Goal: Use online tool/utility: Utilize a website feature to perform a specific function

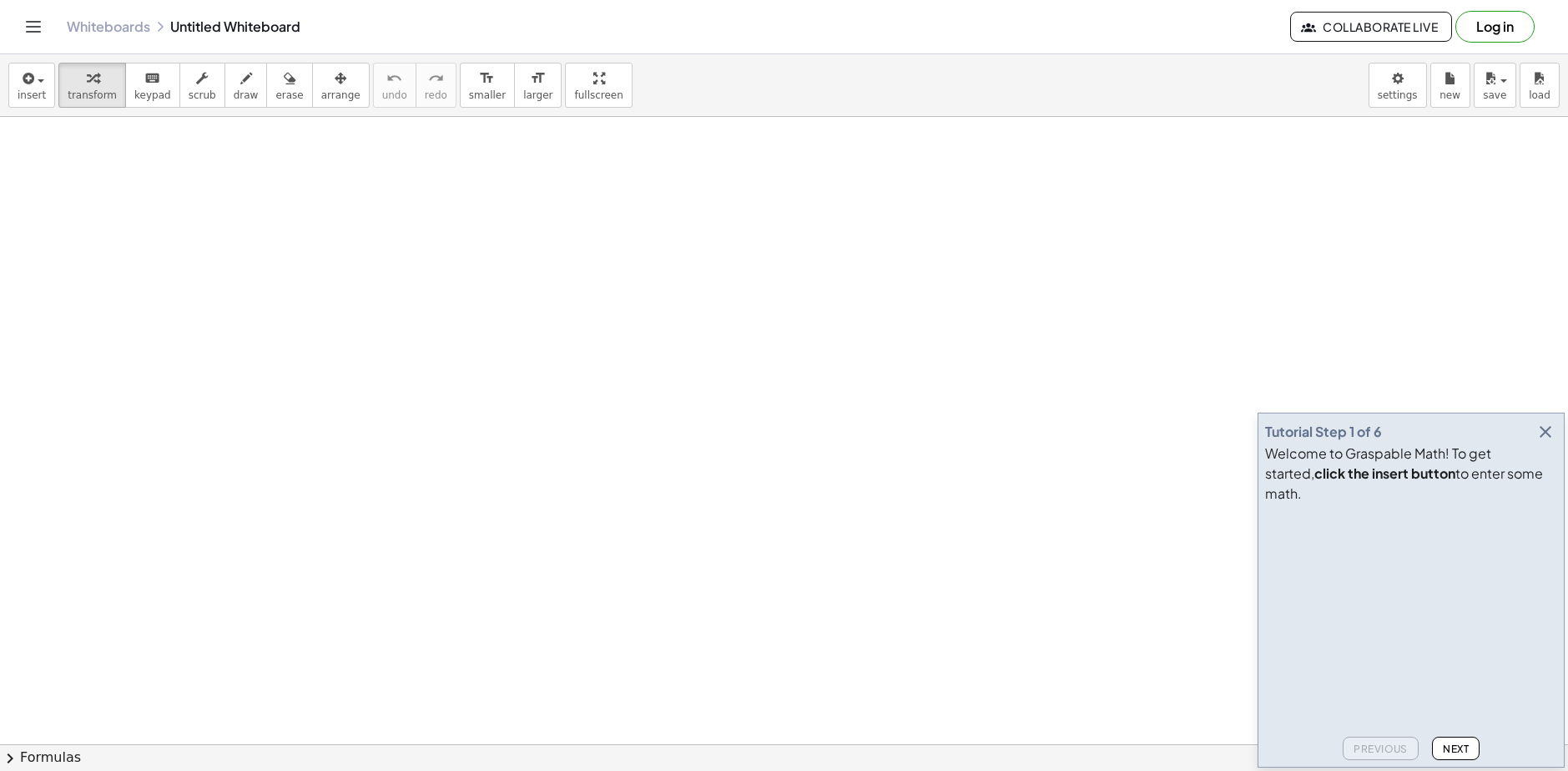
drag, startPoint x: 1168, startPoint y: 158, endPoint x: 1146, endPoint y: 166, distance: 23.4
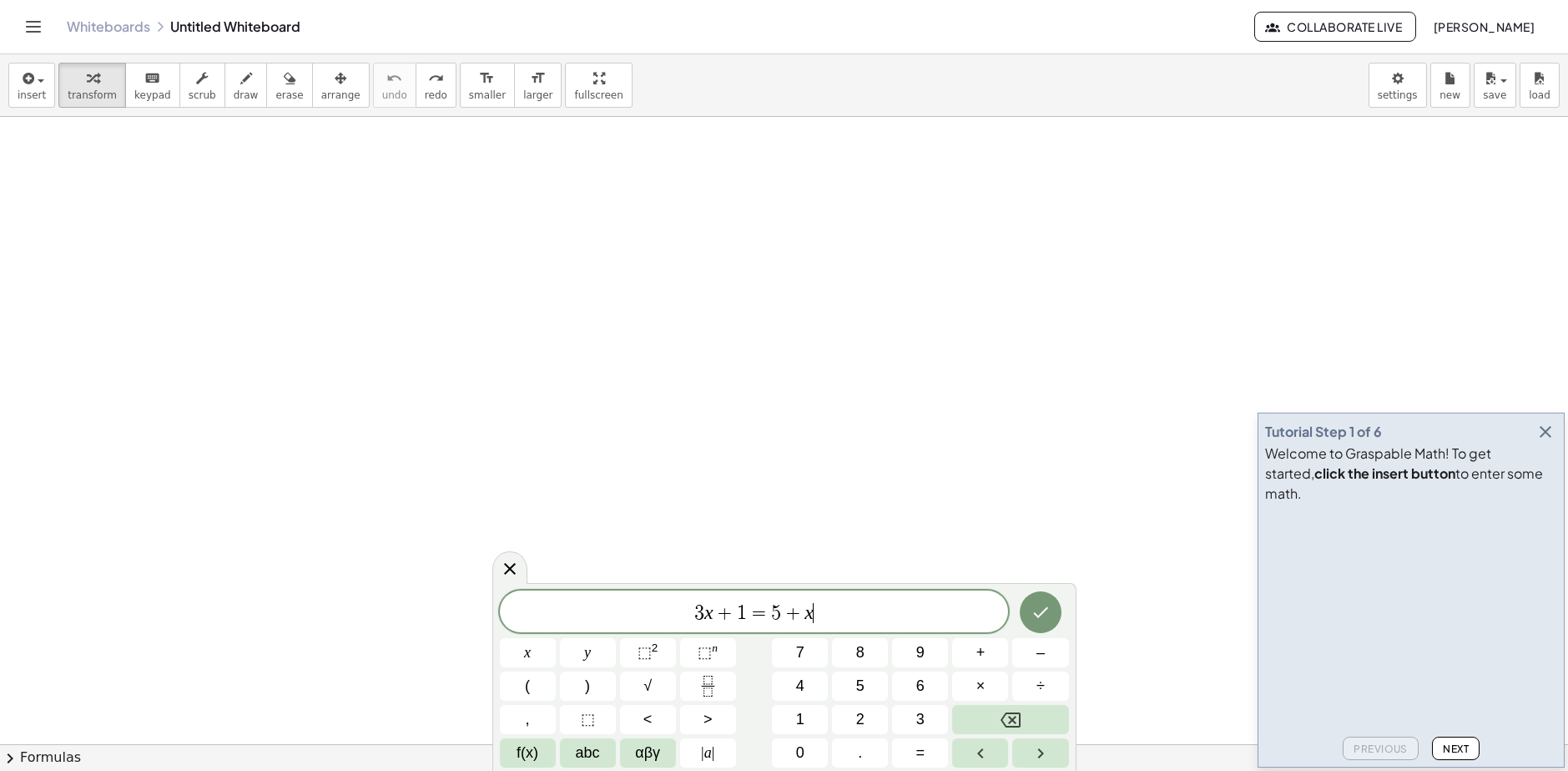
drag, startPoint x: 845, startPoint y: 613, endPoint x: 494, endPoint y: 615, distance: 351.0
click at [501, 621] on span "3 x + 1 = 5 + x ​" at bounding box center [755, 613] width 509 height 23
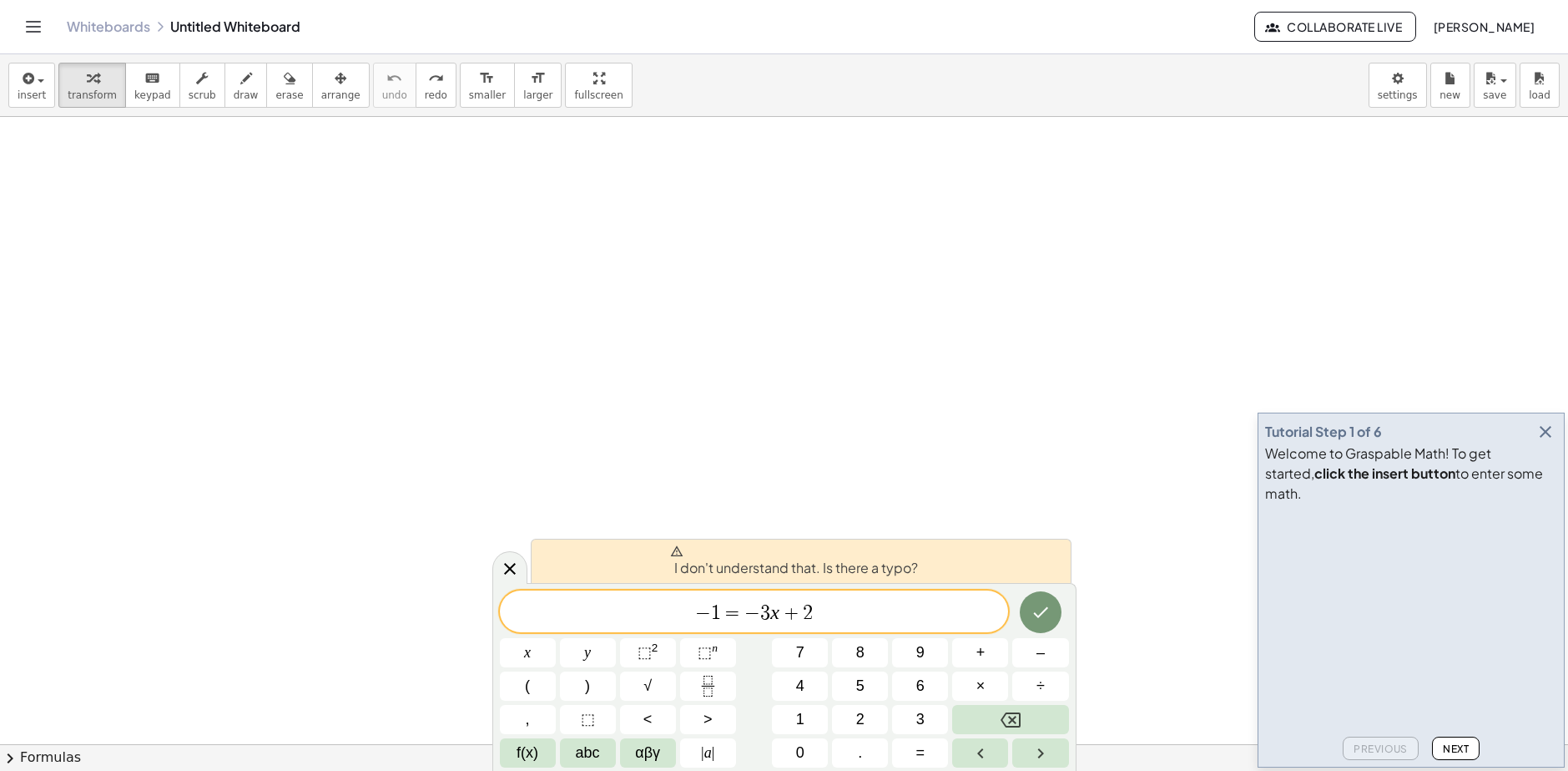
click at [797, 613] on span "+" at bounding box center [791, 613] width 24 height 20
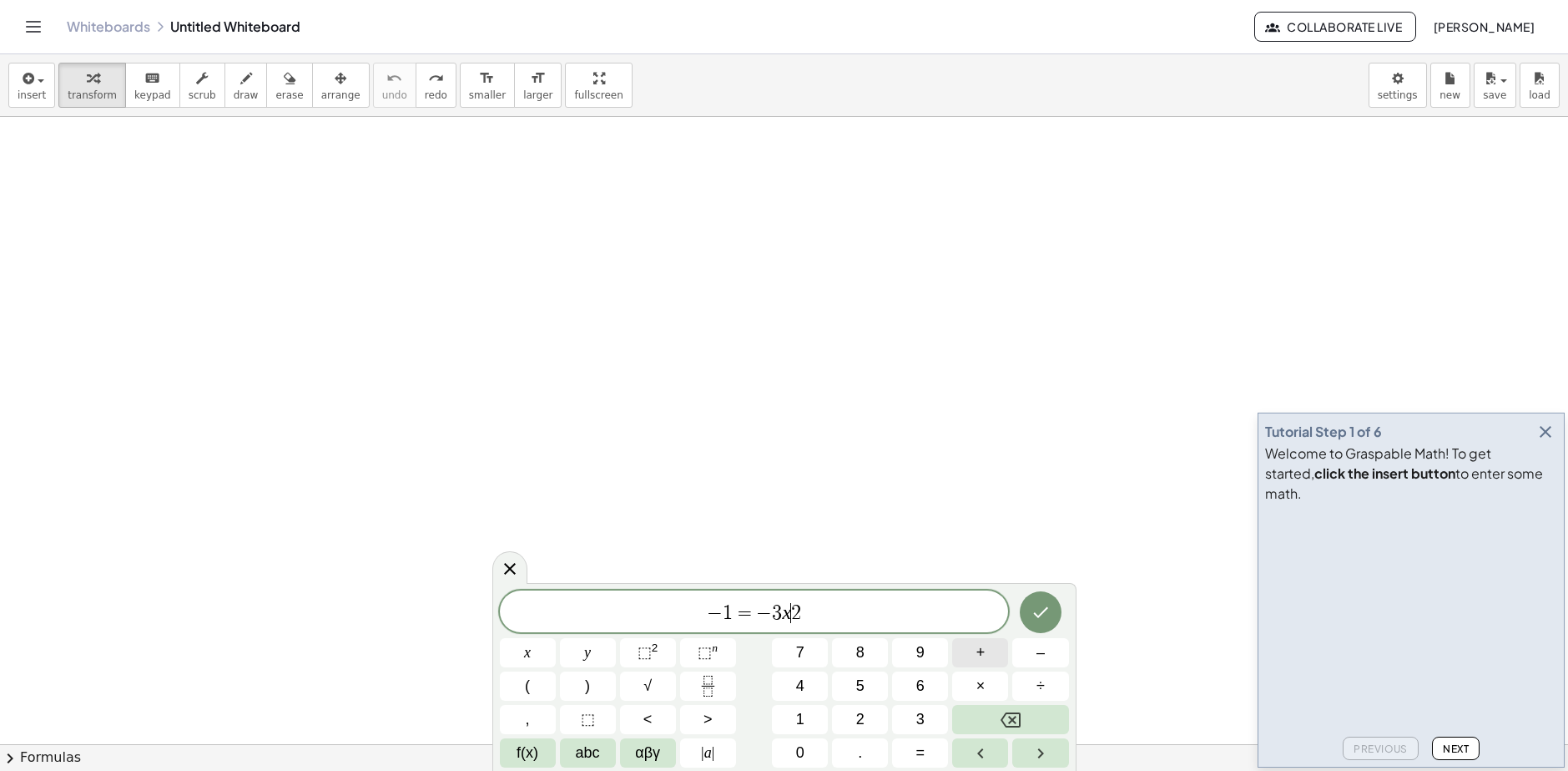
click at [989, 658] on button "+" at bounding box center [980, 652] width 56 height 29
click at [711, 611] on span "1" at bounding box center [715, 613] width 10 height 20
click at [757, 616] on span "−" at bounding box center [752, 613] width 16 height 20
click at [1029, 613] on button "Done" at bounding box center [1040, 612] width 42 height 42
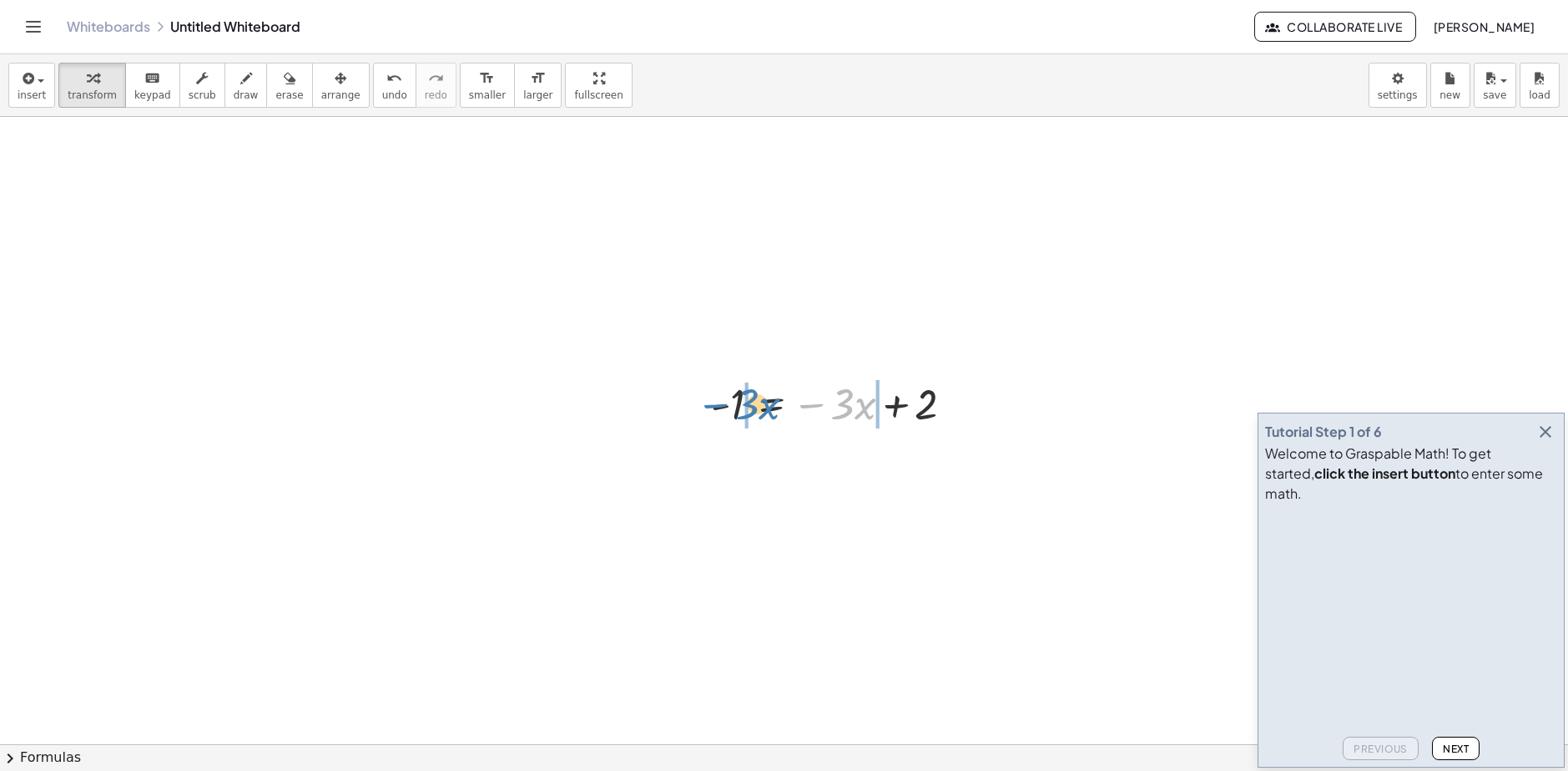
drag, startPoint x: 819, startPoint y: 410, endPoint x: 723, endPoint y: 410, distance: 96.0
click at [723, 410] on div at bounding box center [839, 402] width 273 height 57
click at [771, 404] on div "− · 3 · x − 1 = − · 3 · x + 2 + · 3 · x − · 3 · x + · 3 · x - 1 = − · 3 · x + 2" at bounding box center [771, 404] width 0 height 0
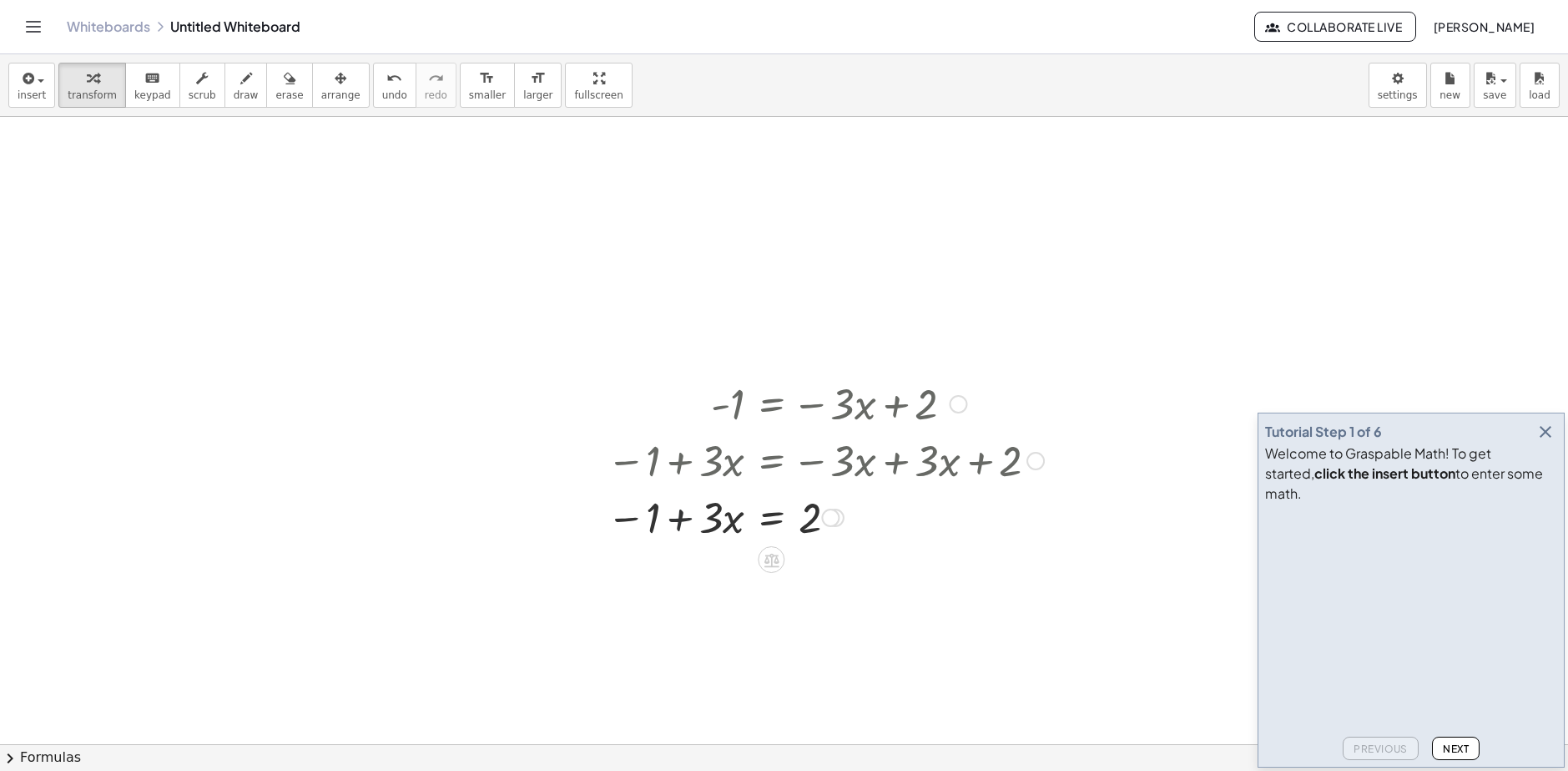
click at [685, 520] on div at bounding box center [825, 516] width 454 height 57
drag, startPoint x: 634, startPoint y: 520, endPoint x: 823, endPoint y: 513, distance: 189.1
click at [844, 579] on div at bounding box center [798, 572] width 507 height 57
click at [626, 572] on div at bounding box center [798, 572] width 507 height 57
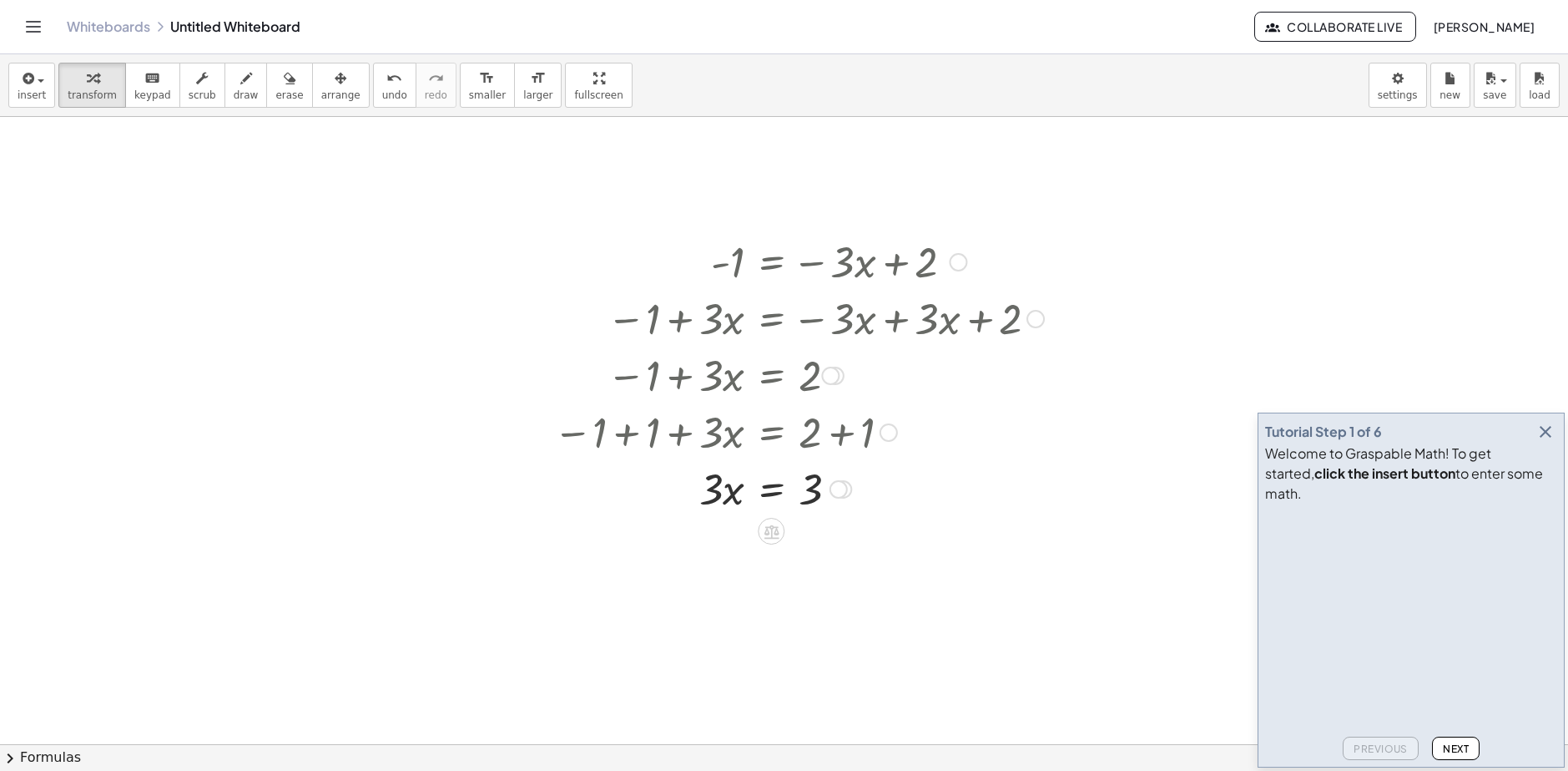
scroll to position [167, 0]
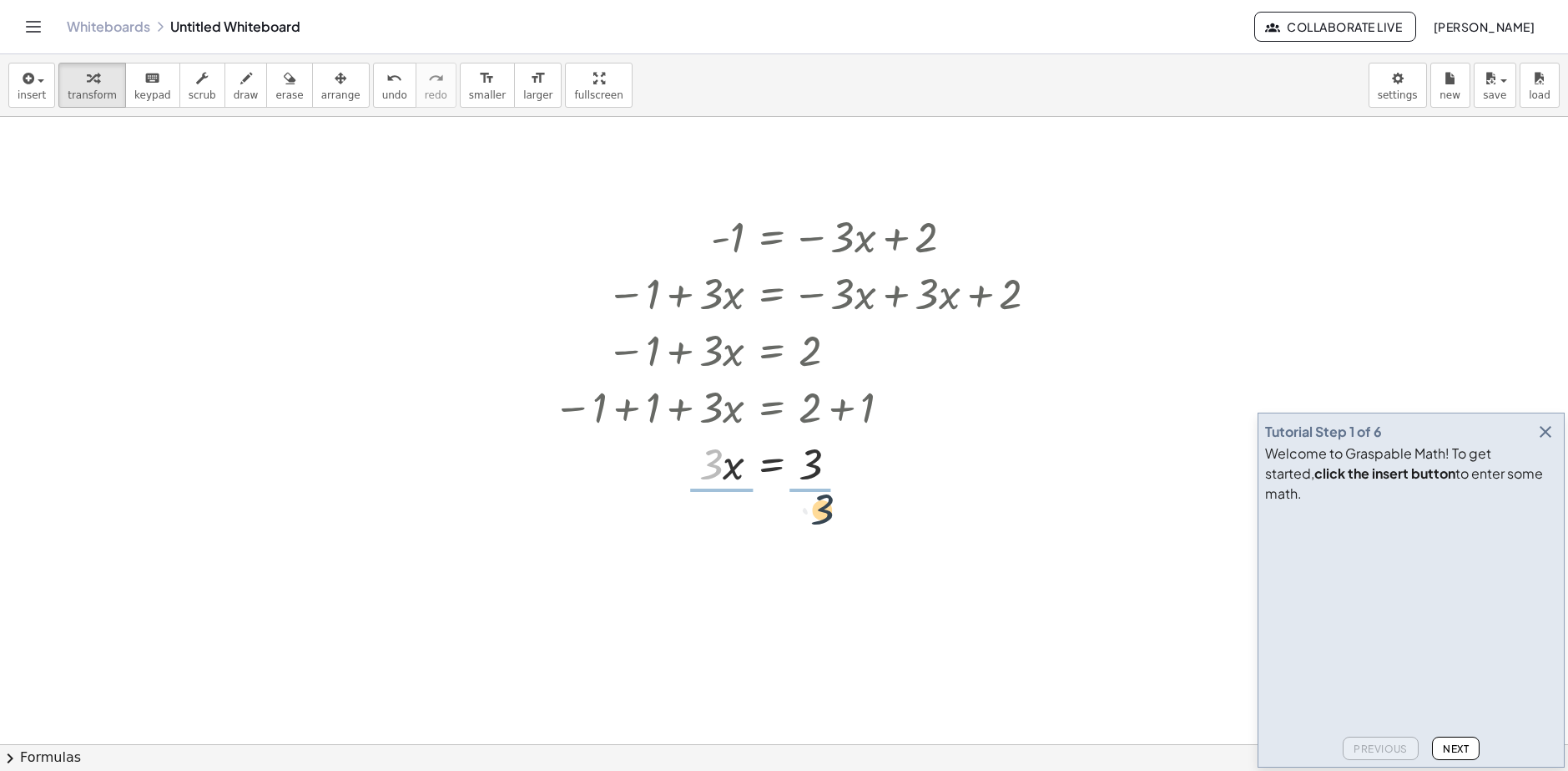
drag, startPoint x: 707, startPoint y: 478, endPoint x: 826, endPoint y: 521, distance: 126.5
click at [826, 521] on div "- 1 = − · 3 · x + 2 − 1 + · 3 · x = − · 3 · x + · 3 · x + 2 − 1 + · 3 · x = + 0…" at bounding box center [784, 631] width 1568 height 1362
click at [807, 485] on div at bounding box center [798, 463] width 507 height 84
drag, startPoint x: 707, startPoint y: 484, endPoint x: 719, endPoint y: 507, distance: 25.9
click at [771, 237] on div "- 1 = − · 3 · x + 2 − 1 + · 3 · x = − · 3 · x + · 3 · x + 2 − 1 + · 3 · x = + 0…" at bounding box center [771, 237] width 0 height 0
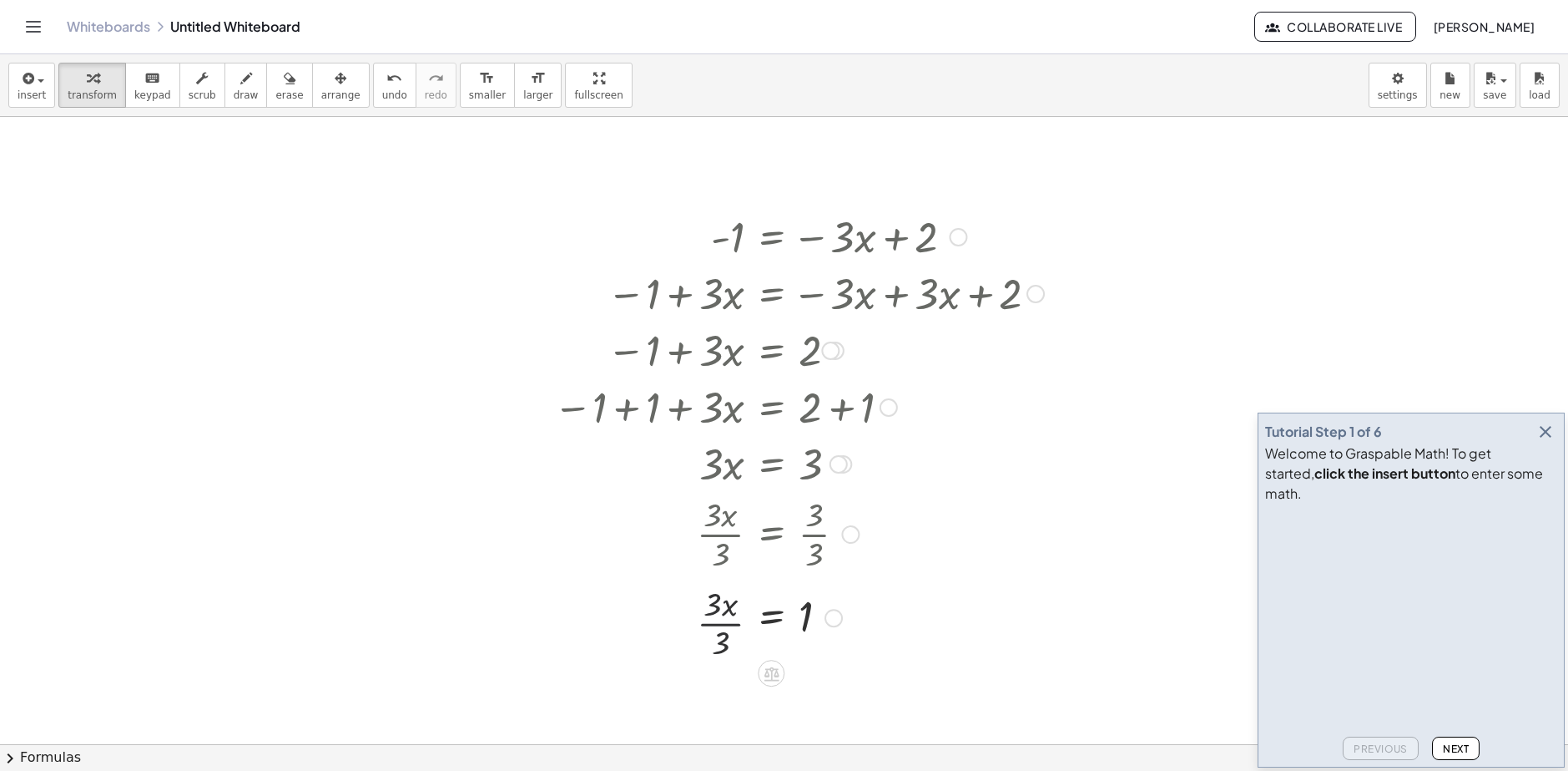
click at [721, 621] on div at bounding box center [798, 616] width 507 height 84
click at [1281, 256] on div at bounding box center [784, 631] width 1568 height 1362
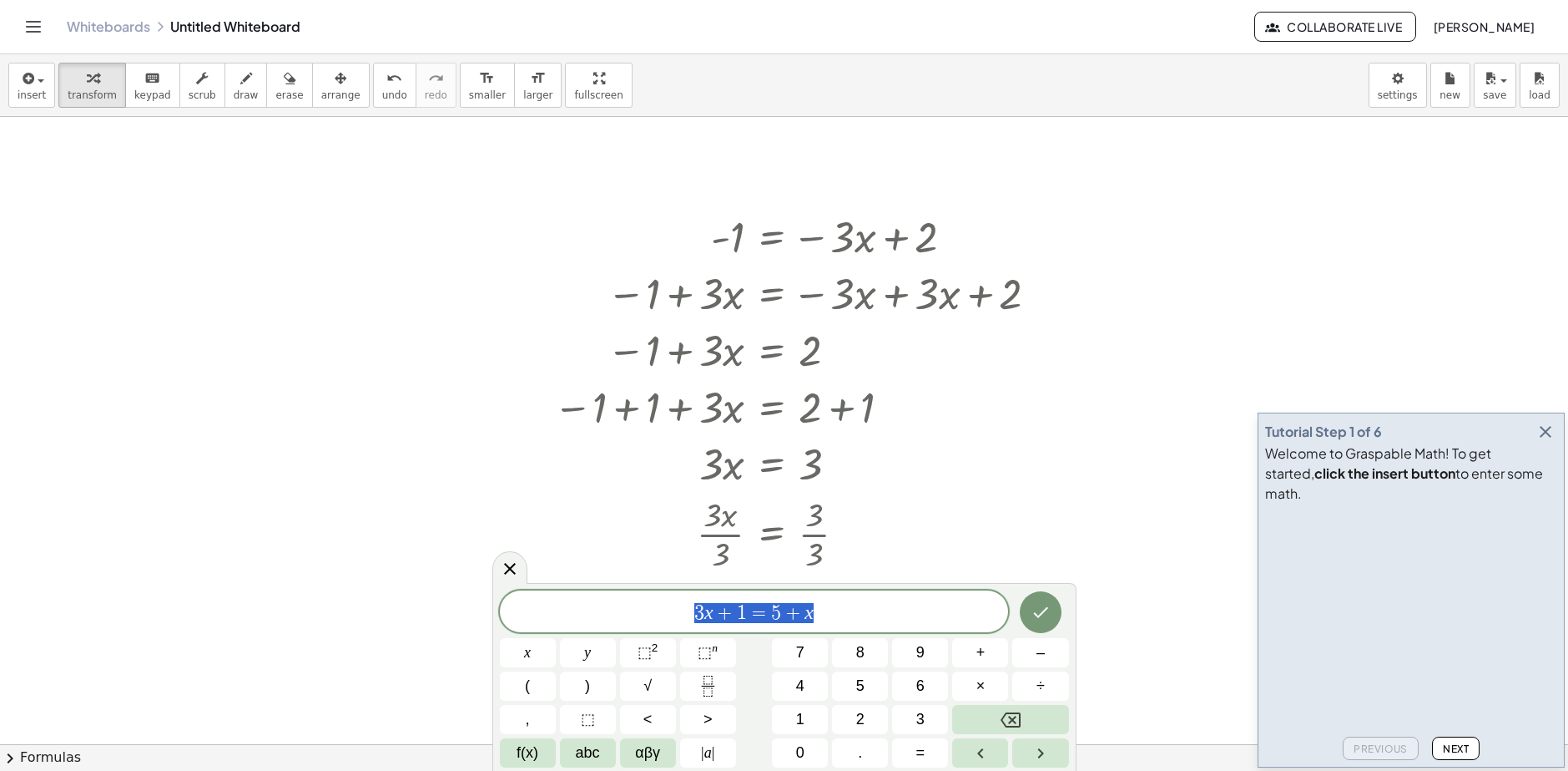
drag, startPoint x: 824, startPoint y: 614, endPoint x: 628, endPoint y: 624, distance: 196.3
click at [631, 623] on span "3 x + 1 = 5 + x" at bounding box center [755, 613] width 509 height 23
drag, startPoint x: 824, startPoint y: 622, endPoint x: 648, endPoint y: 635, distance: 176.5
click at [638, 645] on div "******** 3 x + 1 = 5 + x x y ⬚ 2 ⬚ n 7 8 9 + – ( ) √ 4 5 6 × ÷ , ⬚ < > 1 2 3 f(…" at bounding box center [785, 678] width 570 height 177
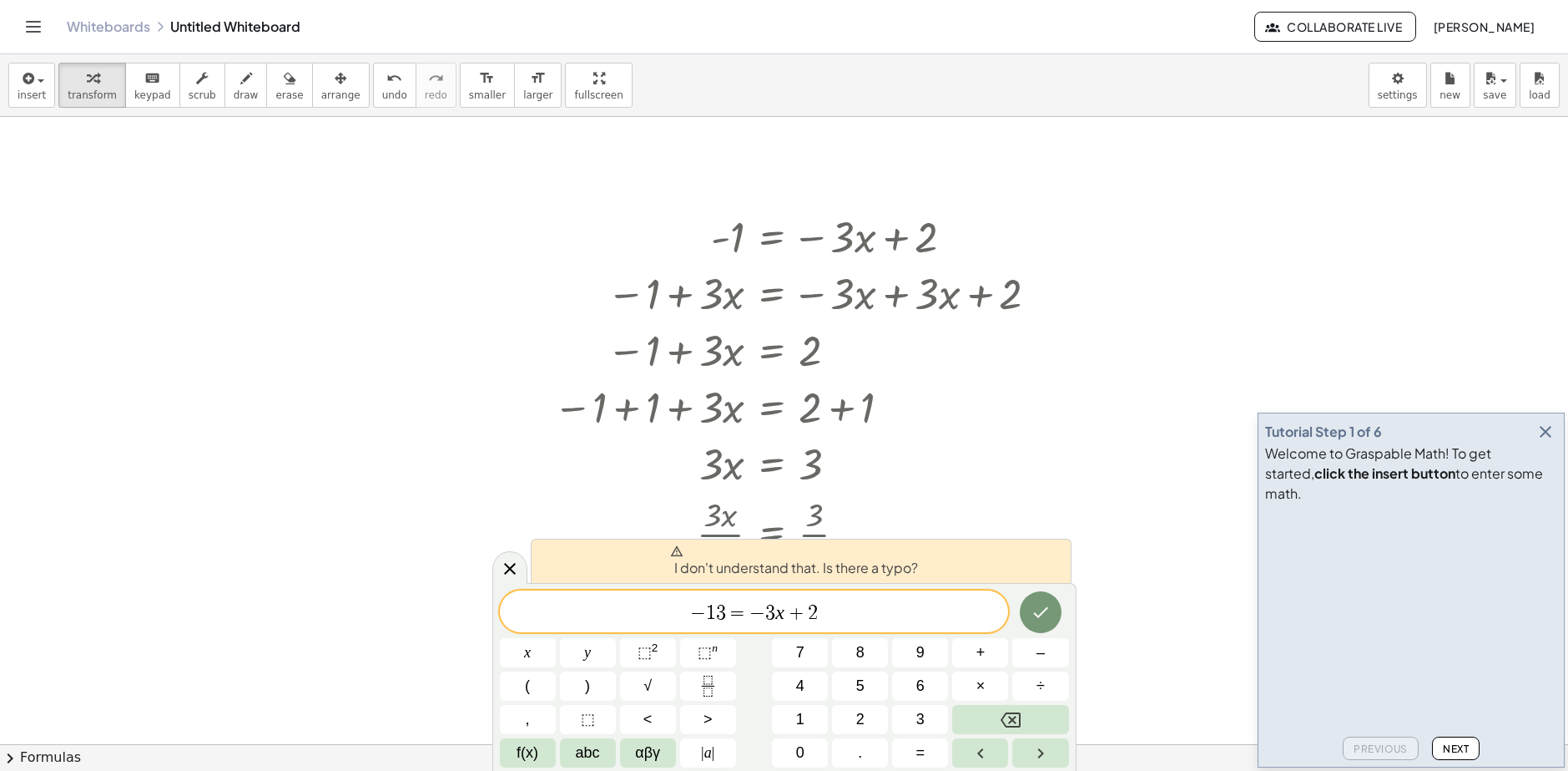
click at [803, 610] on span "+" at bounding box center [796, 613] width 24 height 20
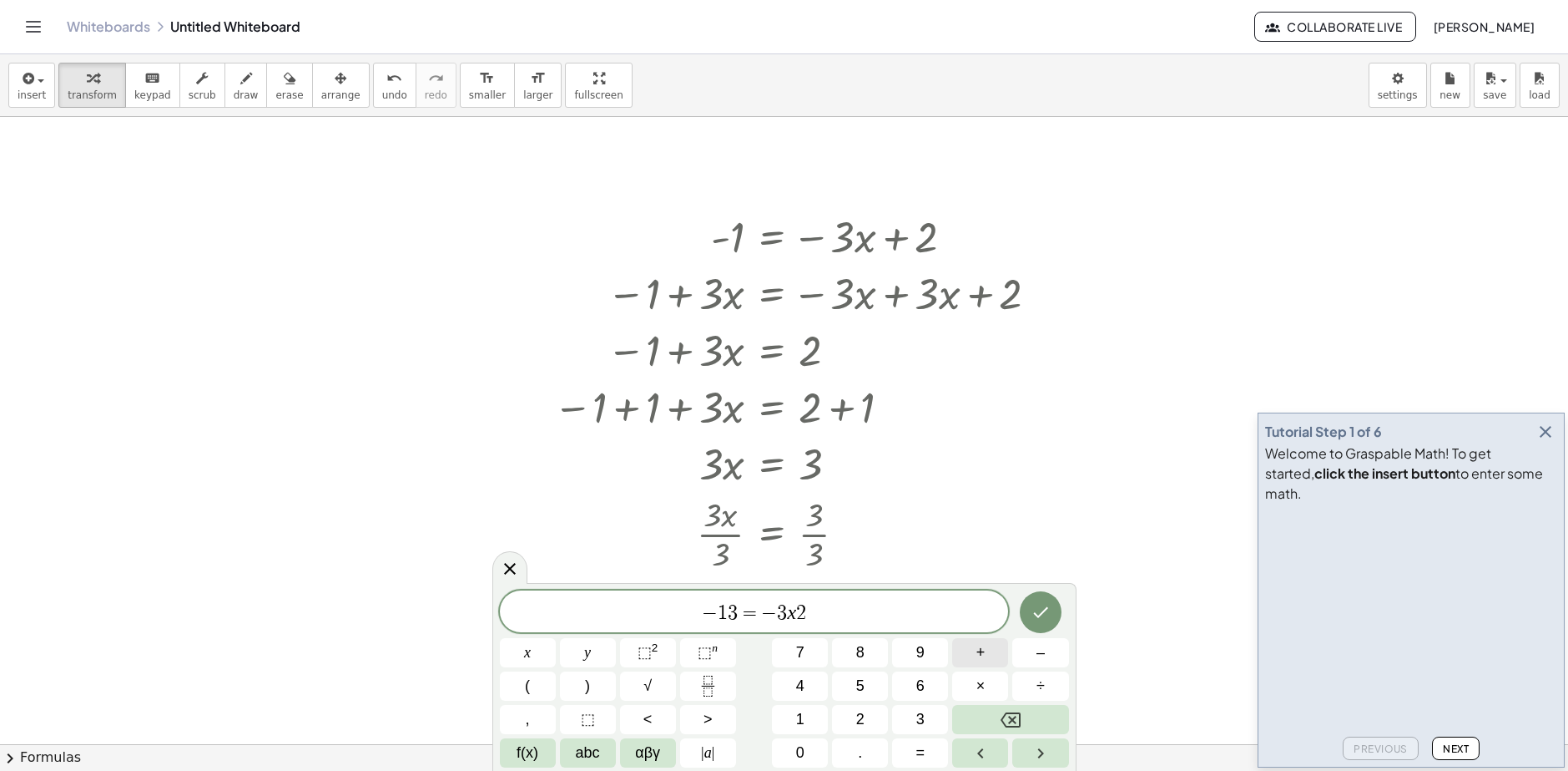
click at [984, 653] on span "+" at bounding box center [981, 652] width 9 height 22
click at [1052, 613] on button "Done" at bounding box center [1040, 612] width 42 height 42
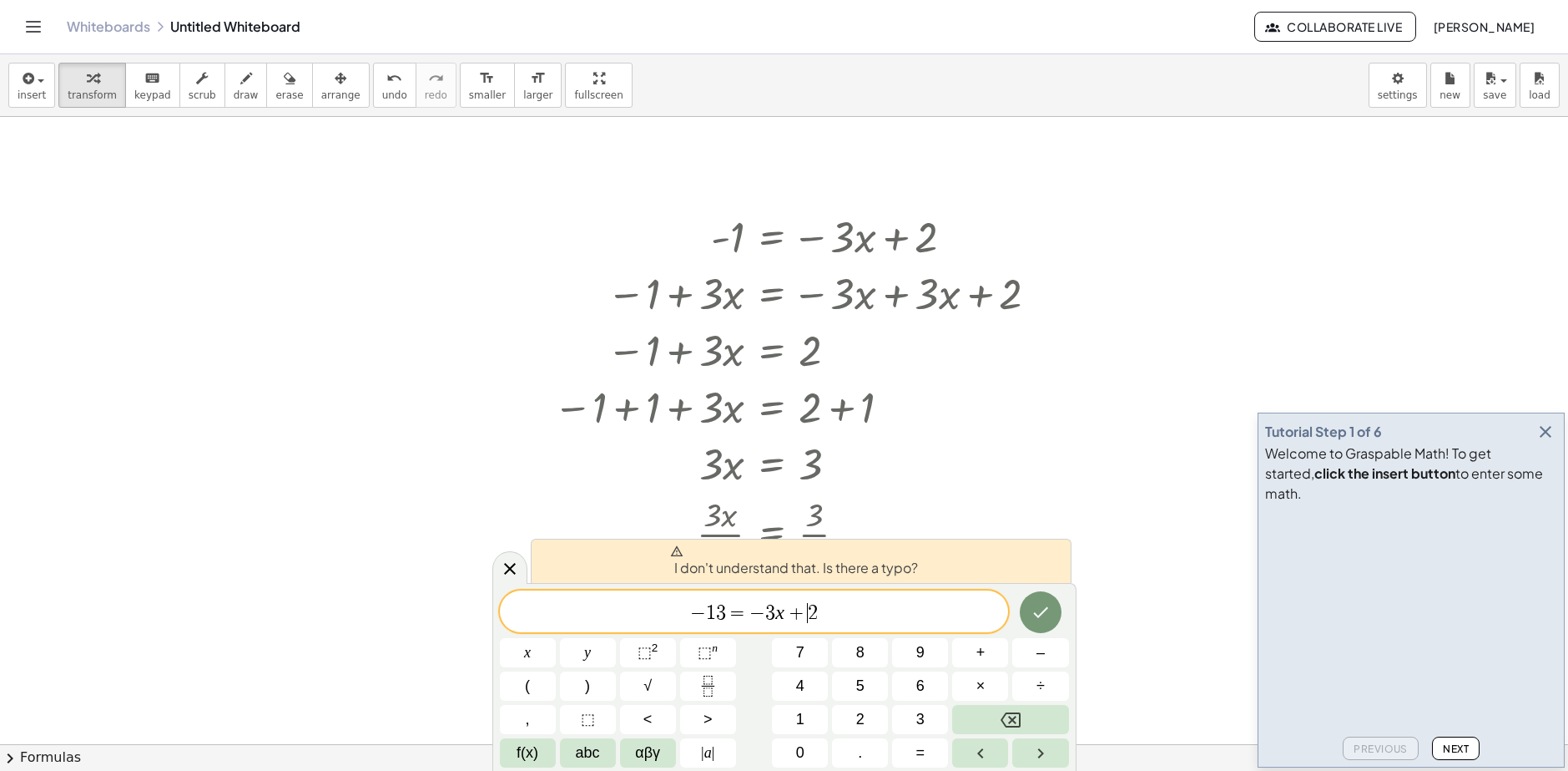
click at [765, 611] on span "3" at bounding box center [770, 613] width 10 height 20
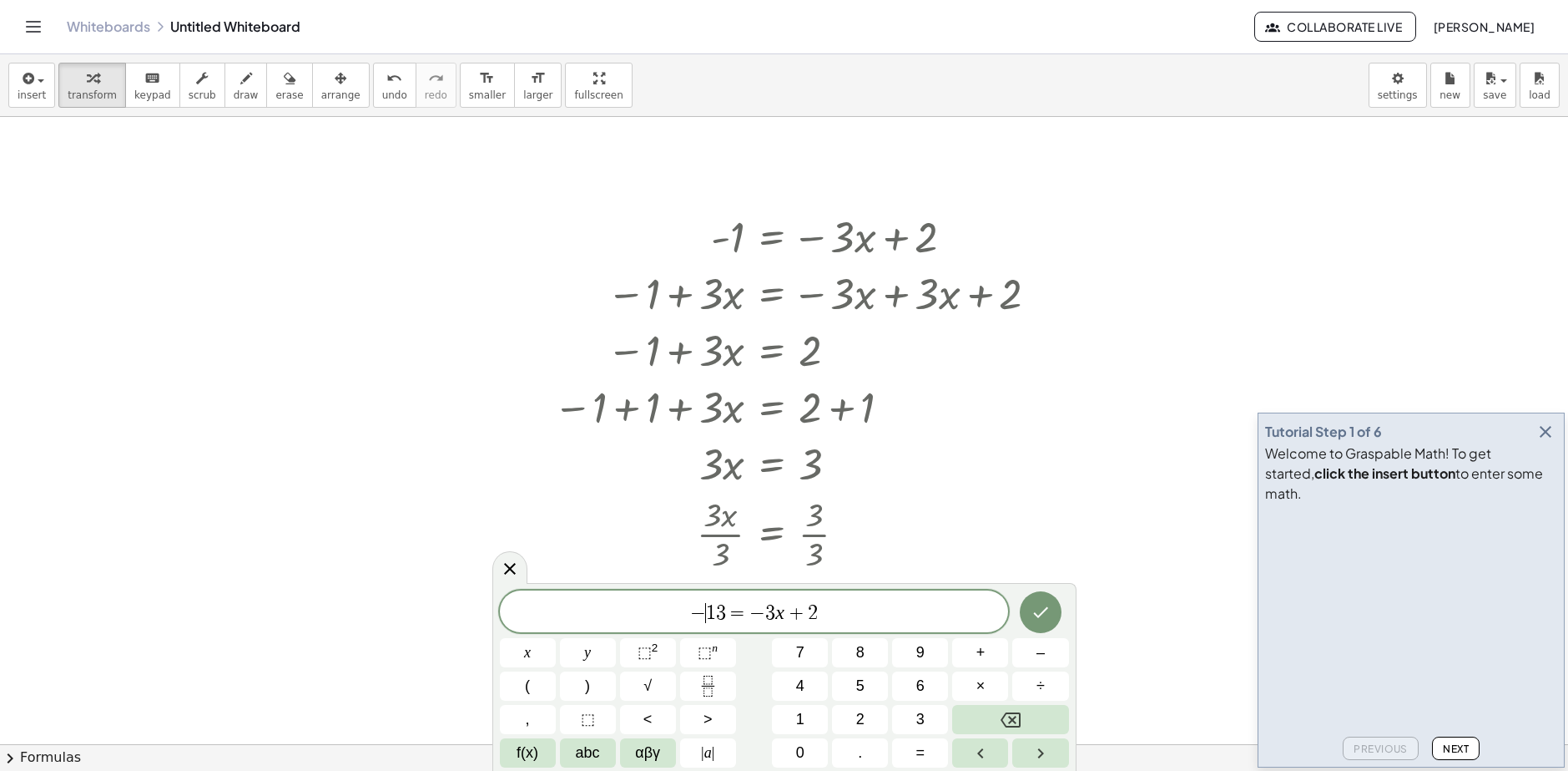
click at [708, 614] on span "1" at bounding box center [710, 613] width 10 height 20
click at [1040, 608] on icon "Done" at bounding box center [1040, 612] width 20 height 20
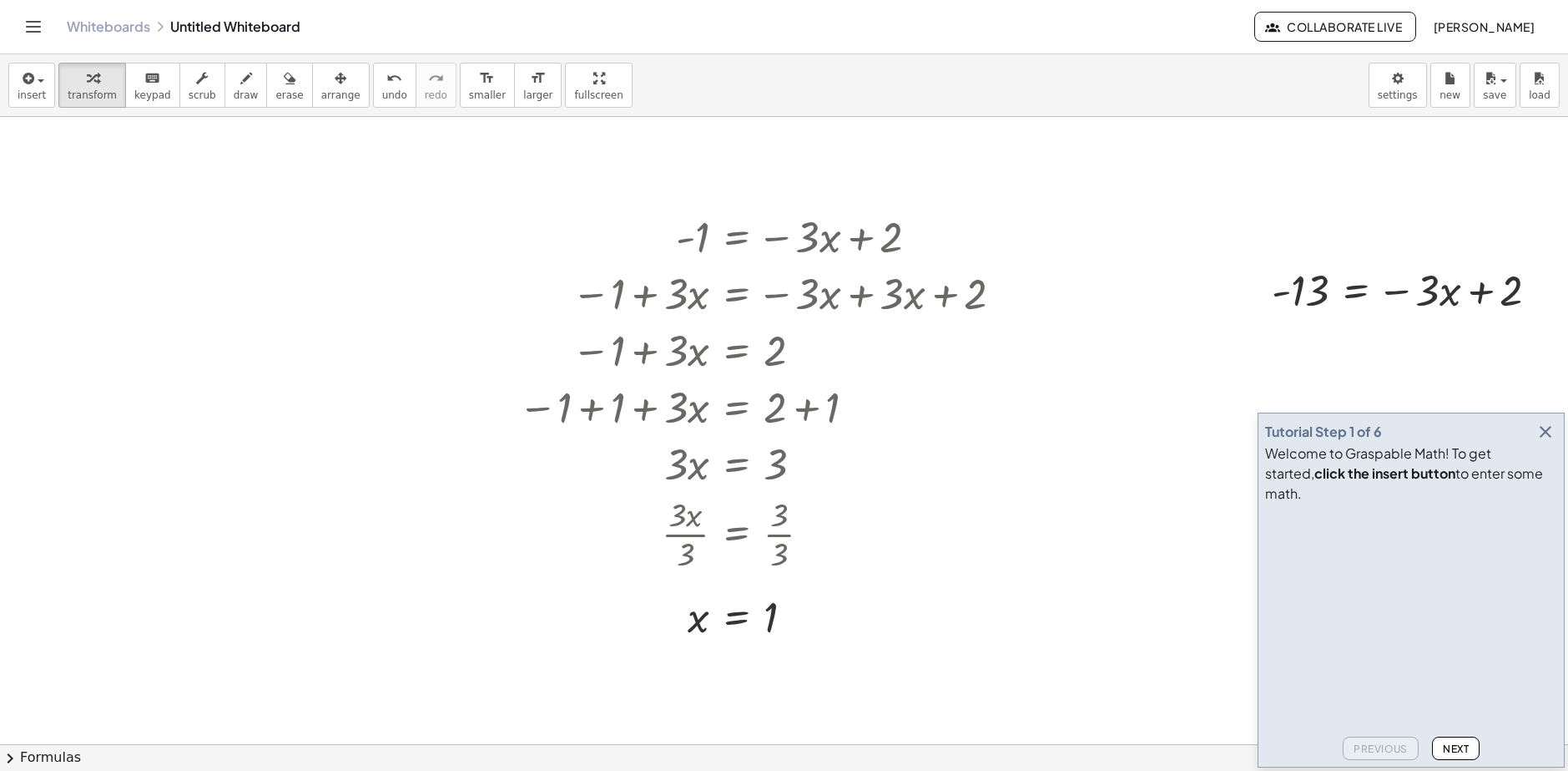
scroll to position [167, 47]
click at [1549, 442] on icon "button" at bounding box center [1545, 432] width 20 height 20
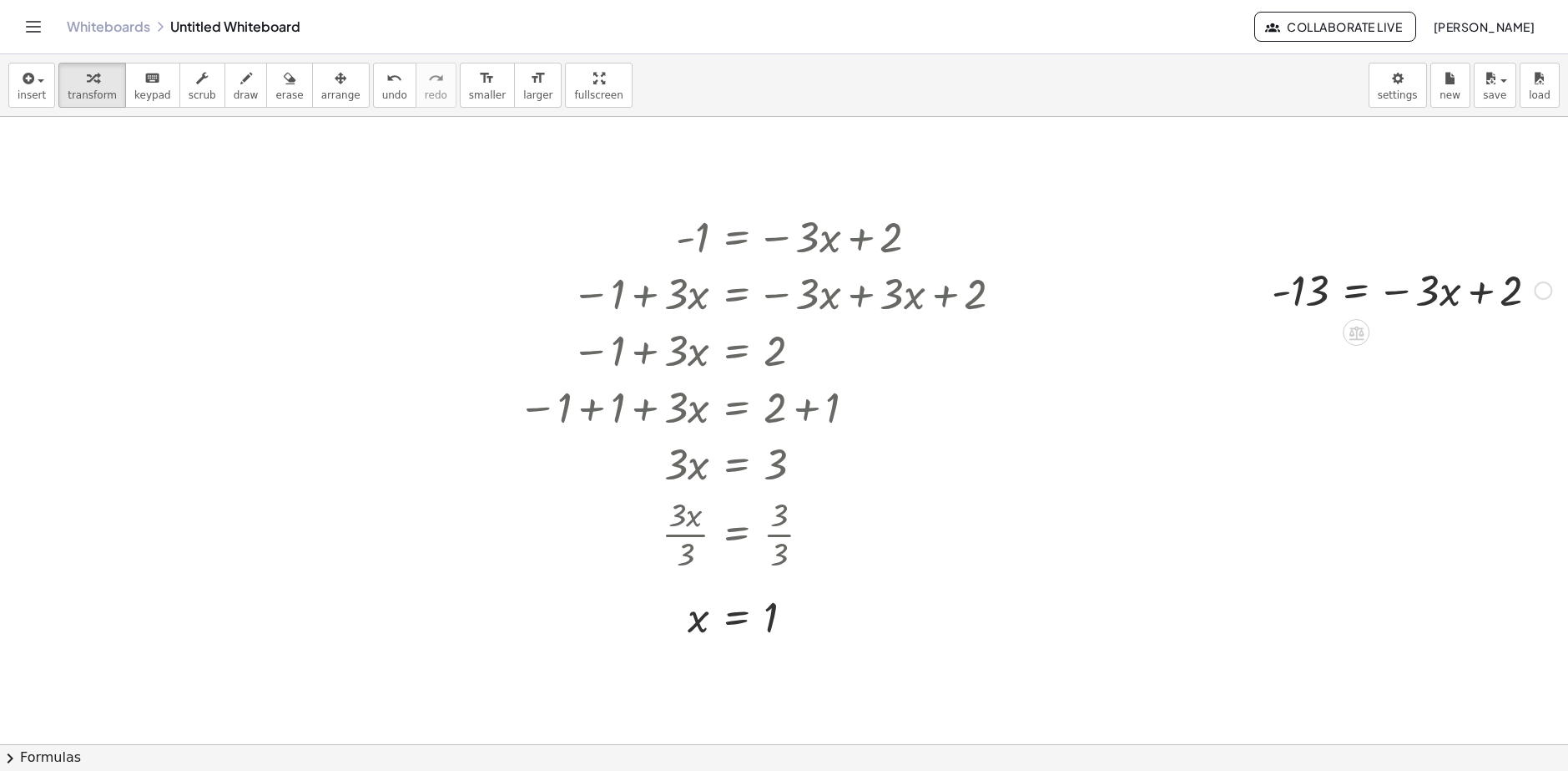
click at [1468, 287] on div at bounding box center [1411, 289] width 296 height 57
drag, startPoint x: 1465, startPoint y: 292, endPoint x: 1297, endPoint y: 291, distance: 168.0
click at [1297, 291] on div at bounding box center [1411, 289] width 296 height 57
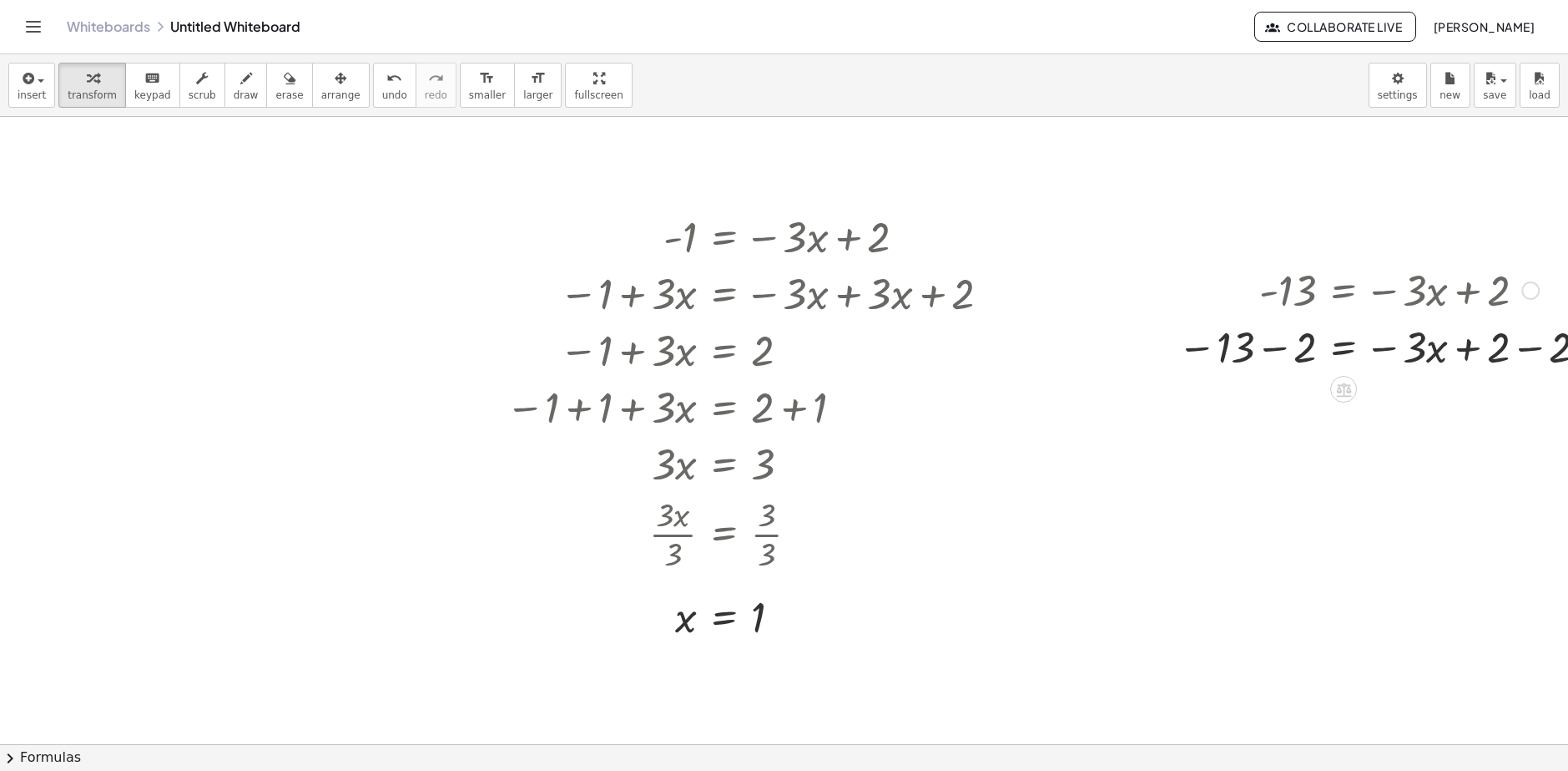
click at [1531, 352] on div at bounding box center [1386, 345] width 433 height 57
click at [1270, 354] on div at bounding box center [1358, 345] width 378 height 57
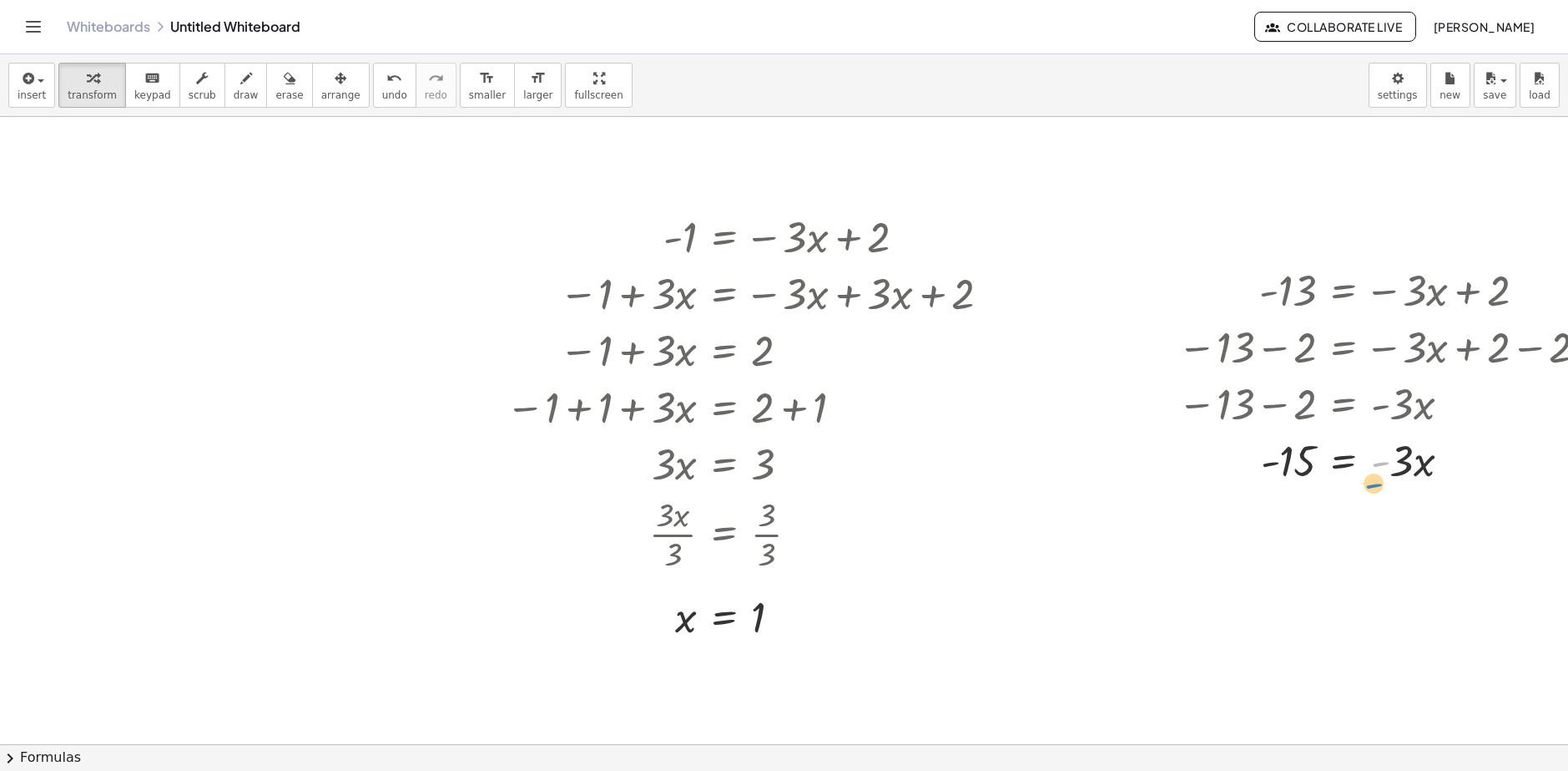
drag, startPoint x: 1382, startPoint y: 464, endPoint x: 1381, endPoint y: 477, distance: 13.0
click at [1380, 479] on div at bounding box center [1386, 459] width 433 height 57
drag, startPoint x: 1408, startPoint y: 461, endPoint x: 1308, endPoint y: 511, distance: 111.8
click at [1308, 511] on div "- 1 = − · 3 · x + 2 − 1 + · 3 · x = − · 3 · x + · 3 · x + 2 − 1 + · 3 · x = + 0…" at bounding box center [781, 631] width 1658 height 1362
click at [1388, 529] on div at bounding box center [1386, 530] width 433 height 84
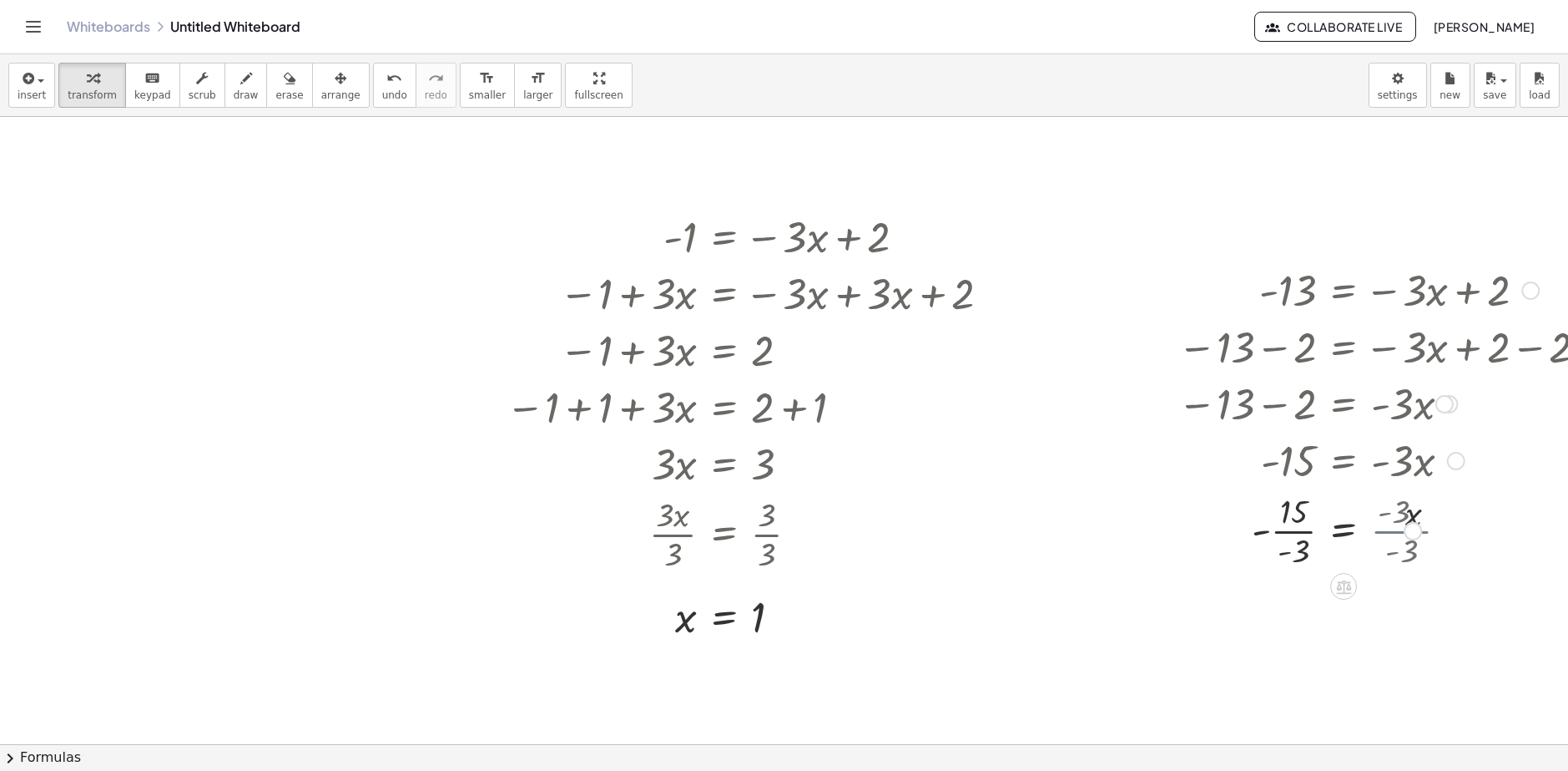
click at [1294, 536] on div at bounding box center [1386, 530] width 433 height 84
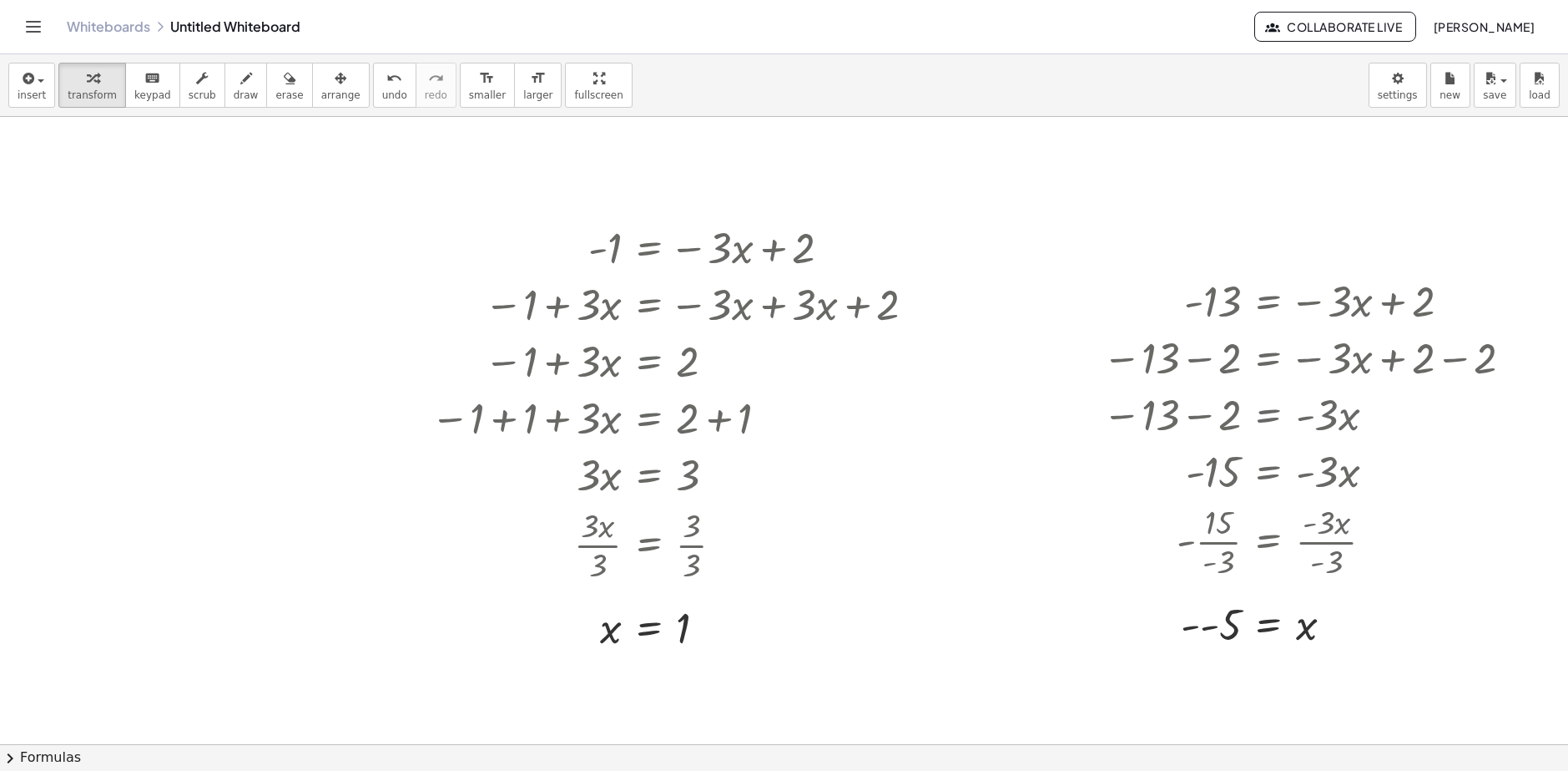
scroll to position [167, 135]
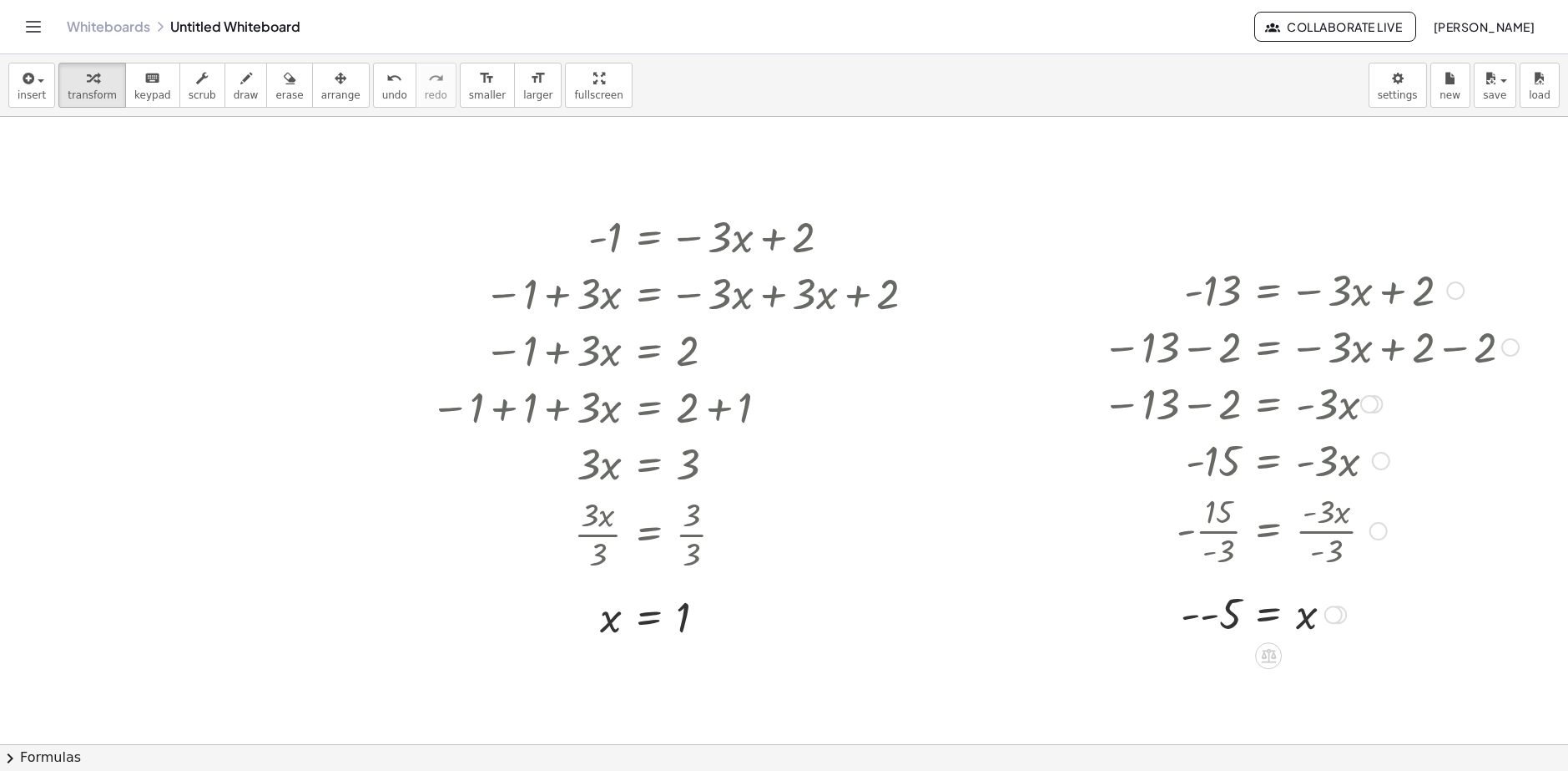
click at [1196, 617] on div at bounding box center [1310, 613] width 433 height 55
click at [826, 233] on div at bounding box center [835, 237] width 19 height 19
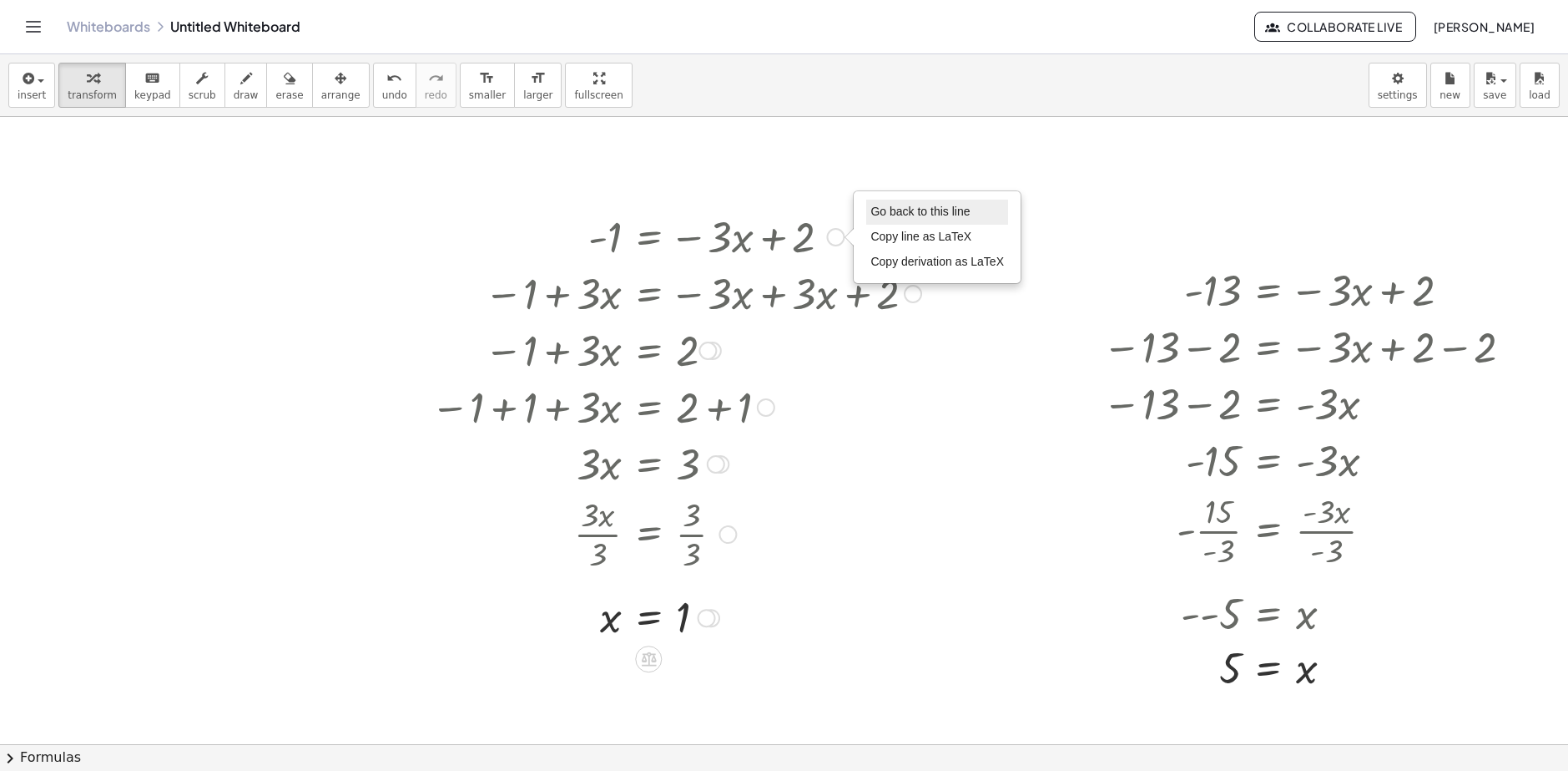
click at [902, 219] on li "Go back to this line" at bounding box center [936, 212] width 141 height 25
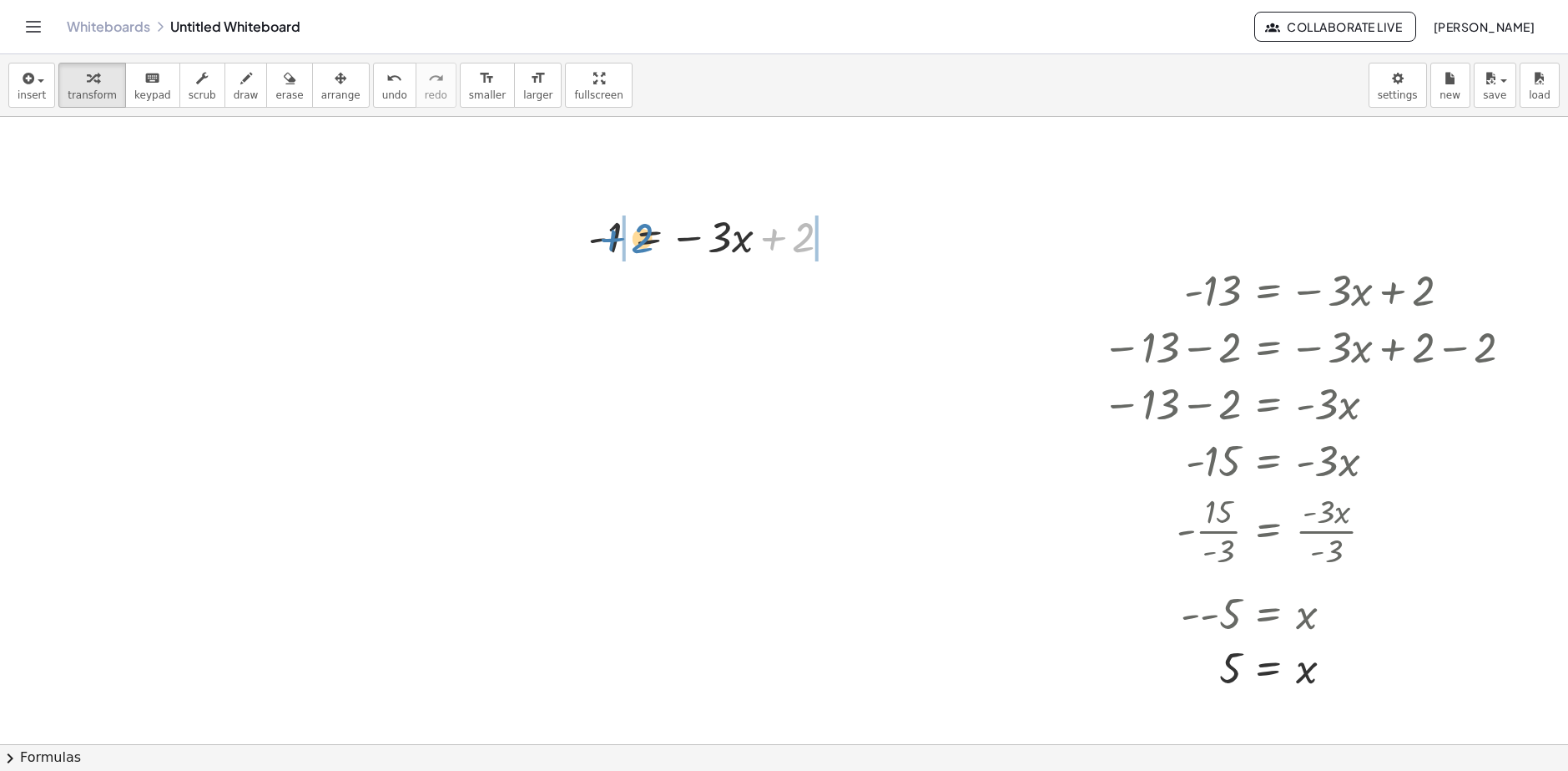
drag, startPoint x: 757, startPoint y: 239, endPoint x: 596, endPoint y: 240, distance: 161.0
click at [596, 240] on div at bounding box center [716, 236] width 273 height 57
click at [830, 296] on div at bounding box center [702, 292] width 408 height 57
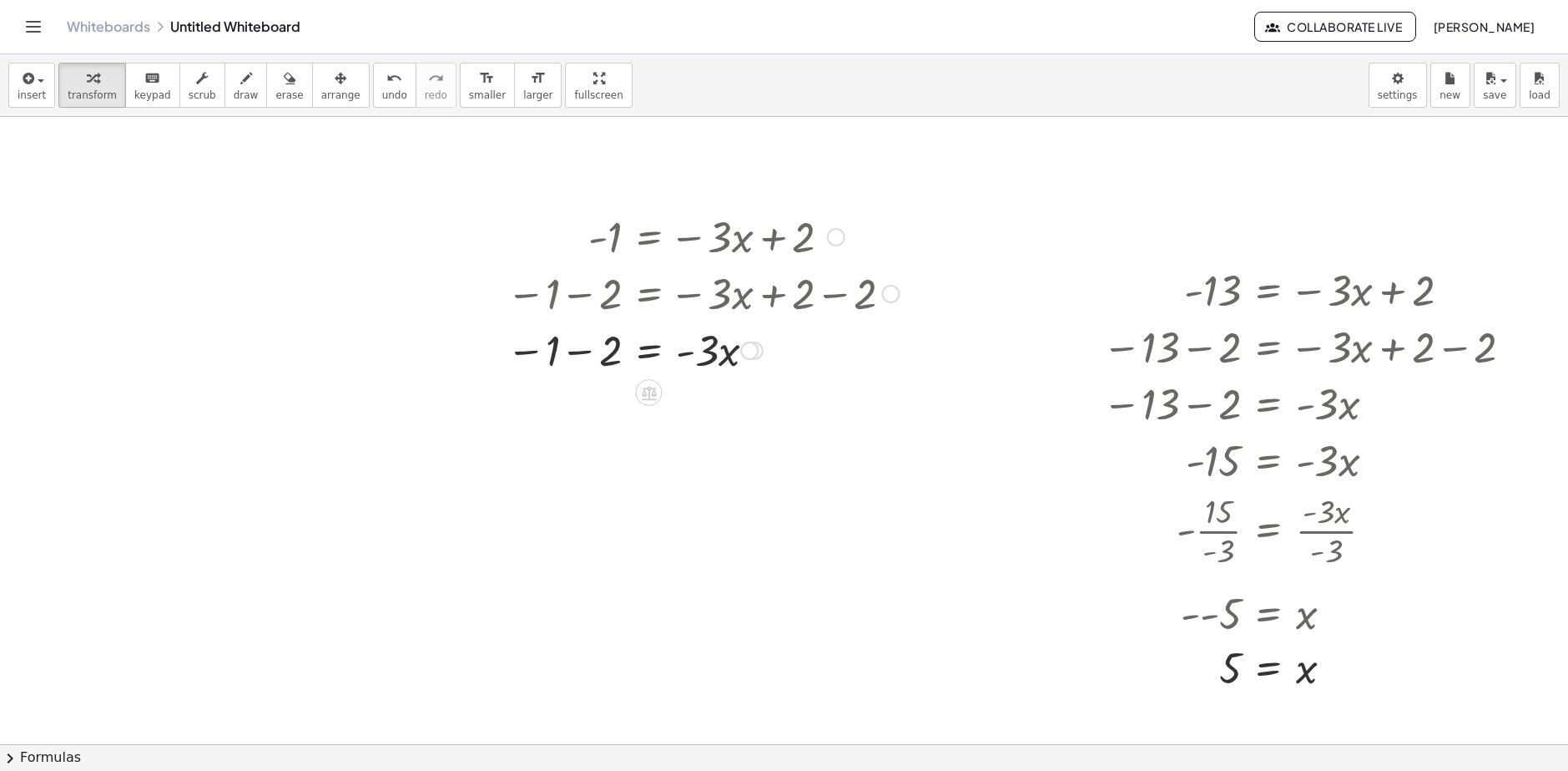
click at [567, 351] on div at bounding box center [702, 349] width 408 height 57
drag, startPoint x: 679, startPoint y: 410, endPoint x: 709, endPoint y: 416, distance: 30.6
click at [676, 427] on div at bounding box center [702, 406] width 408 height 57
drag, startPoint x: 699, startPoint y: 409, endPoint x: 615, endPoint y: 441, distance: 89.9
click at [615, 442] on div "- 1 = − · 3 · x + 2 − 1 − 2 = − · 3 · x + 2 − 2 − 1 − 2 = − · 3 · x + 0 − 1 − 2…" at bounding box center [706, 631] width 1658 height 1362
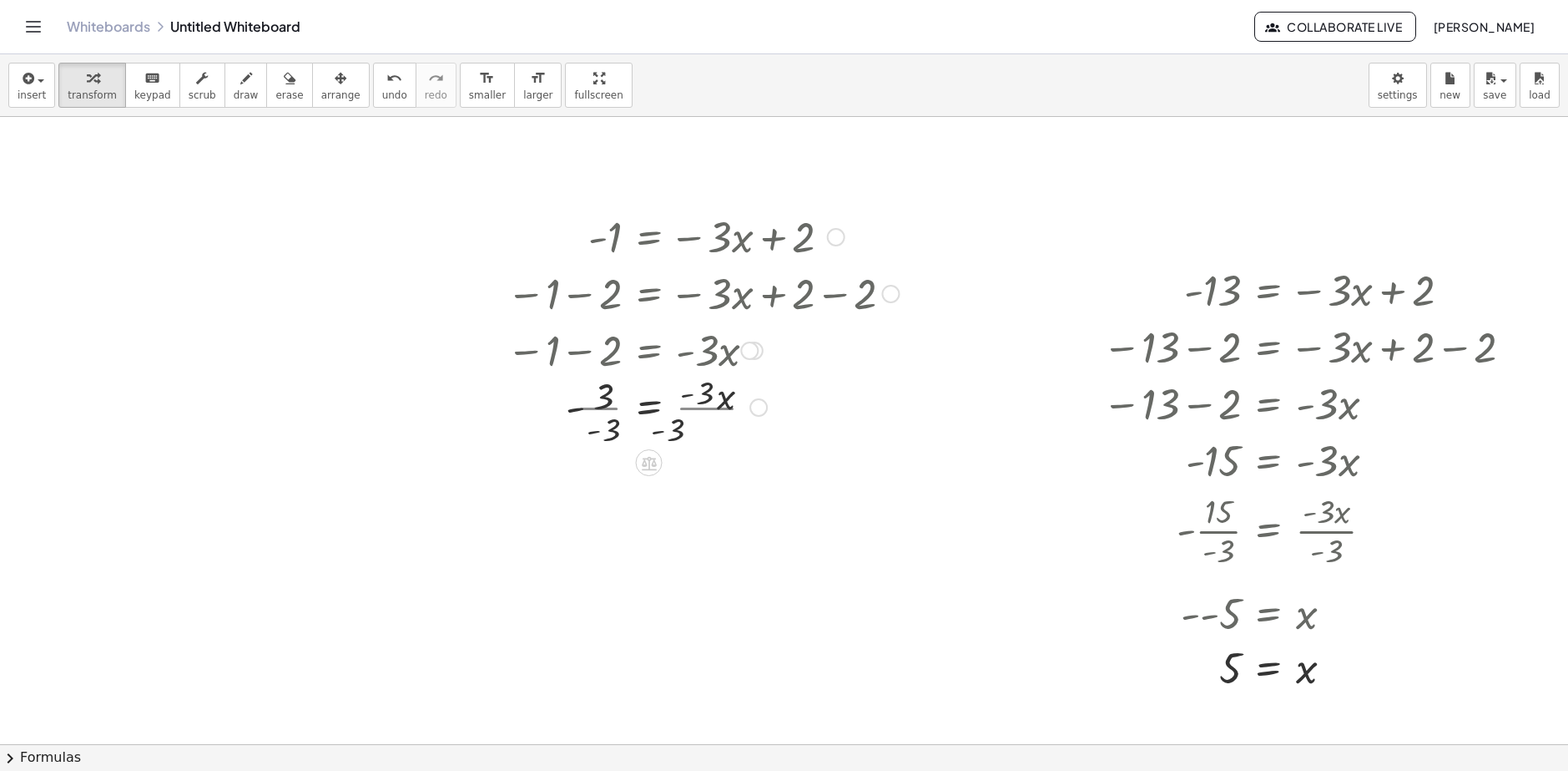
click at [683, 424] on div at bounding box center [702, 406] width 408 height 84
drag, startPoint x: 692, startPoint y: 413, endPoint x: 669, endPoint y: 460, distance: 52.3
click at [650, 237] on div "- 1 = − · 3 · x + 2 − 1 − 2 = − · 3 · x + 2 − 2 − 1 − 2 = − · 3 · x + 0 − 1 − 2…" at bounding box center [650, 237] width 0 height 0
click at [576, 470] on div at bounding box center [702, 476] width 408 height 84
click at [590, 488] on div at bounding box center [702, 476] width 408 height 55
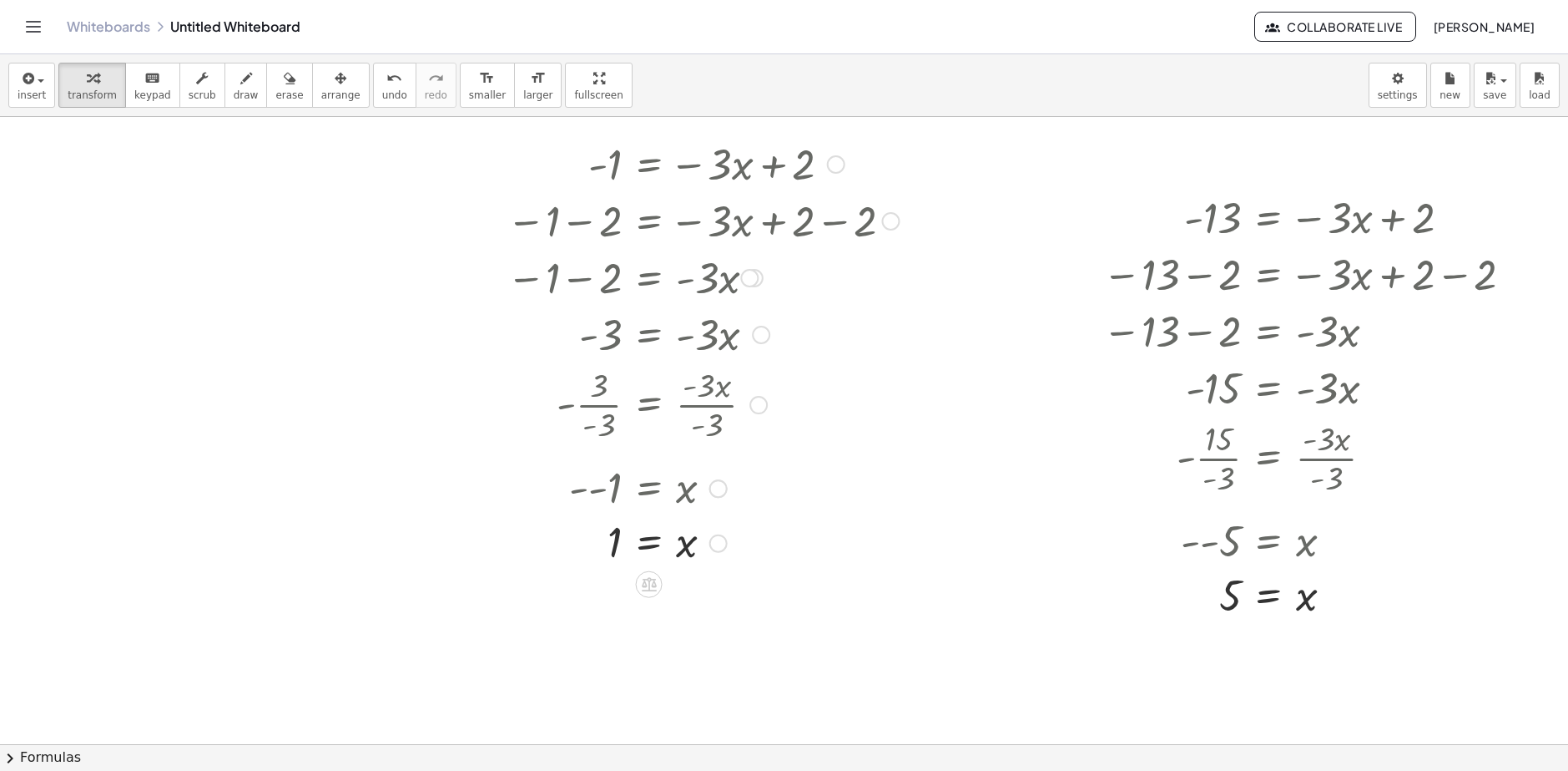
scroll to position [250, 135]
